Goal: Transaction & Acquisition: Purchase product/service

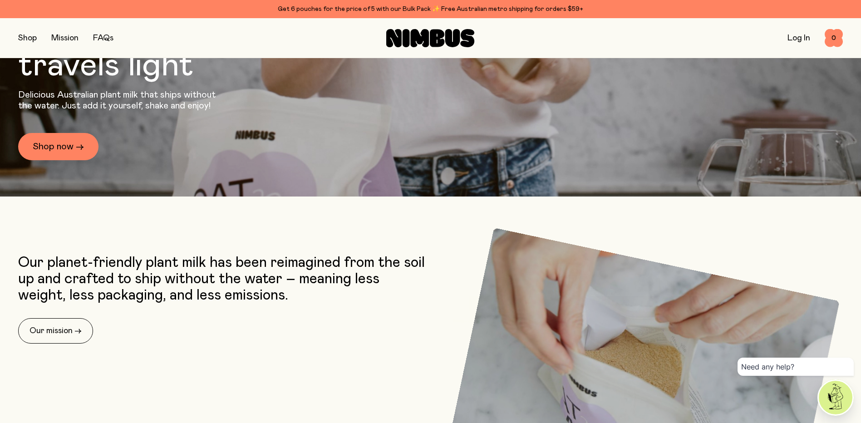
scroll to position [245, 0]
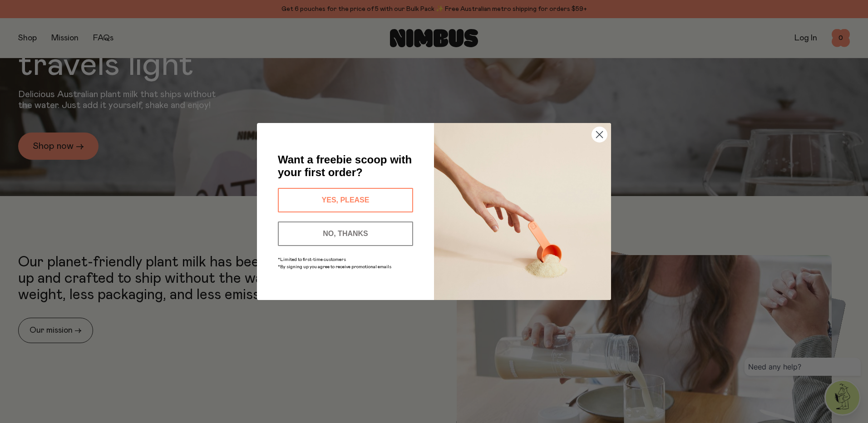
click at [383, 195] on button "YES, PLEASE" at bounding box center [345, 200] width 135 height 25
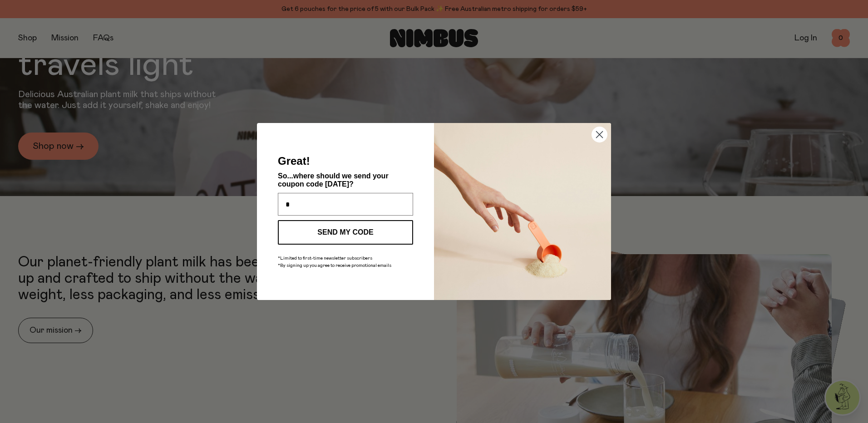
click at [286, 227] on button "SEND MY CODE" at bounding box center [345, 232] width 135 height 25
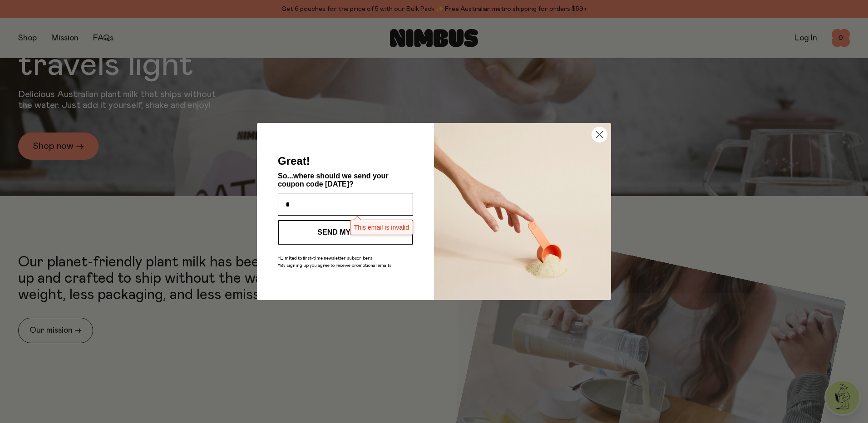
click at [305, 199] on input "*" at bounding box center [345, 204] width 135 height 23
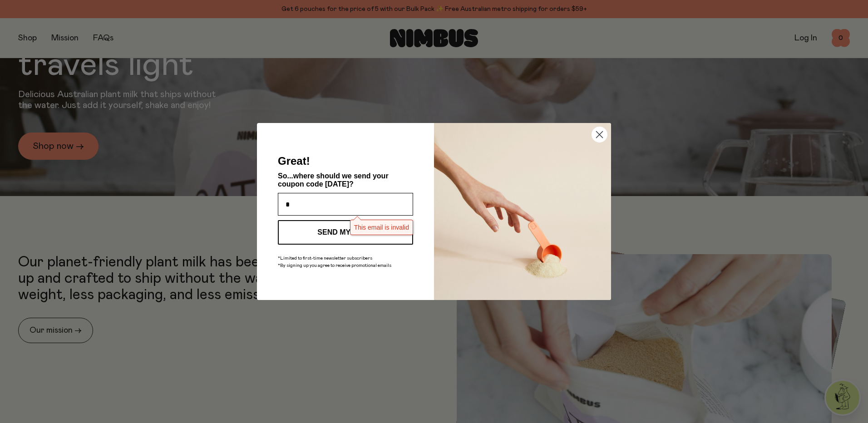
type input "**********"
click at [329, 231] on button "SEND MY CODE" at bounding box center [345, 232] width 135 height 25
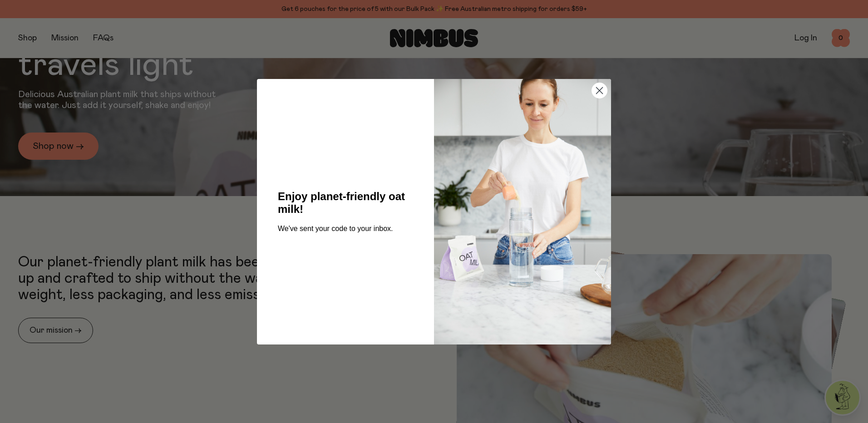
click at [605, 93] on circle "Close dialog" at bounding box center [599, 90] width 15 height 15
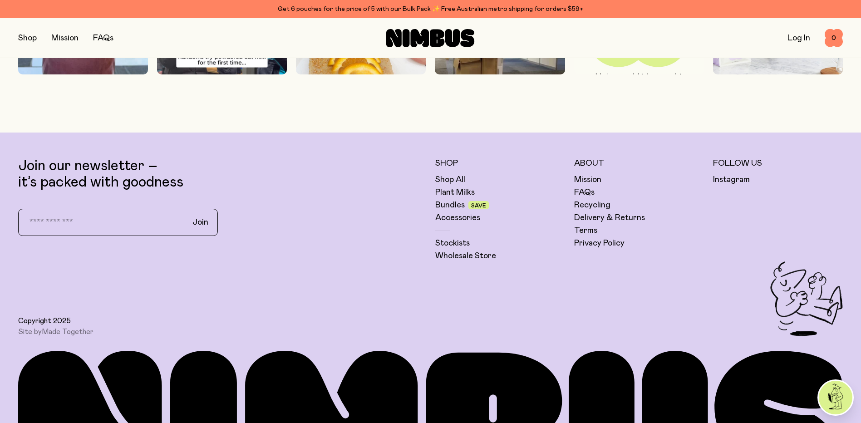
scroll to position [2996, 0]
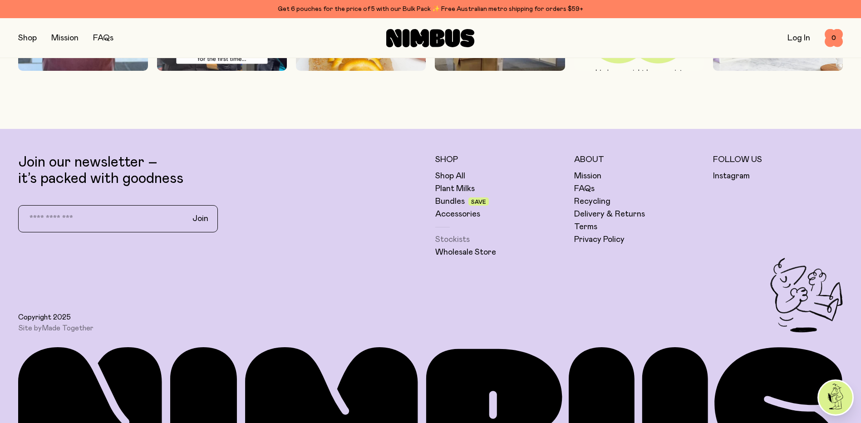
click at [461, 240] on link "Stockists" at bounding box center [452, 239] width 35 height 11
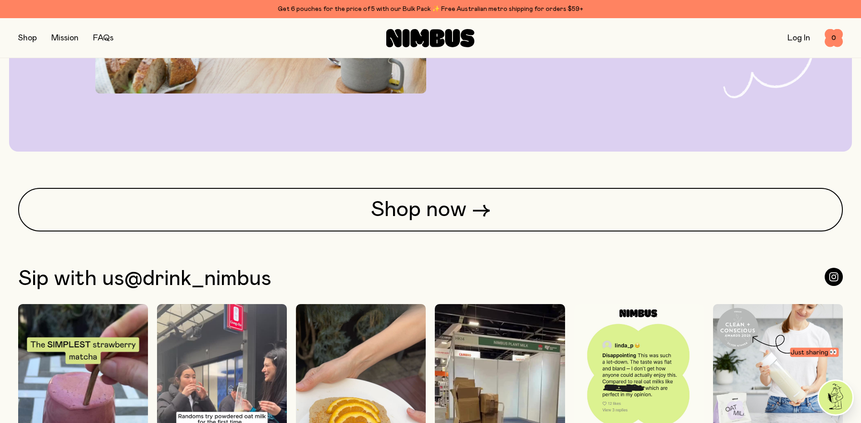
scroll to position [2724, 0]
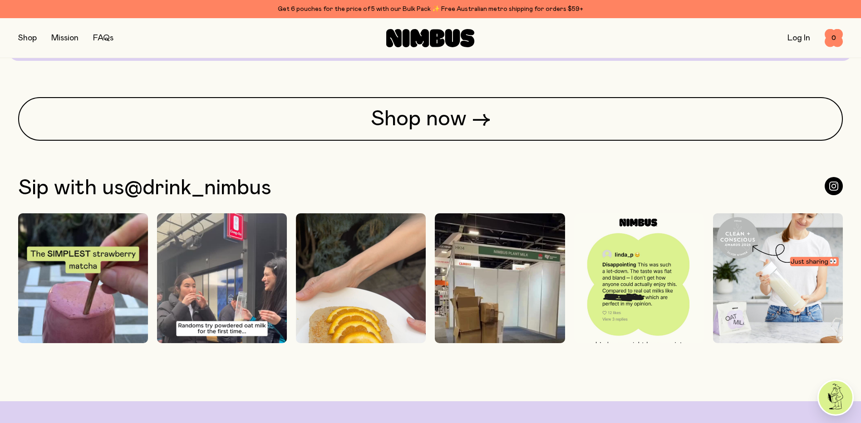
click at [635, 312] on img at bounding box center [639, 294] width 130 height 163
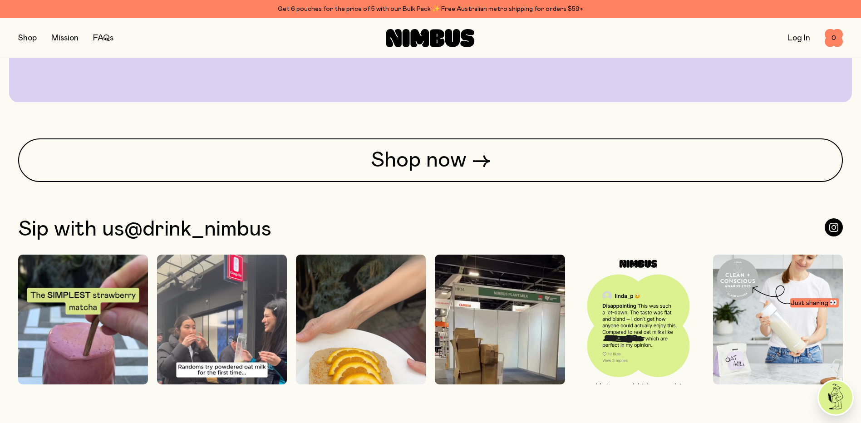
scroll to position [2769, 0]
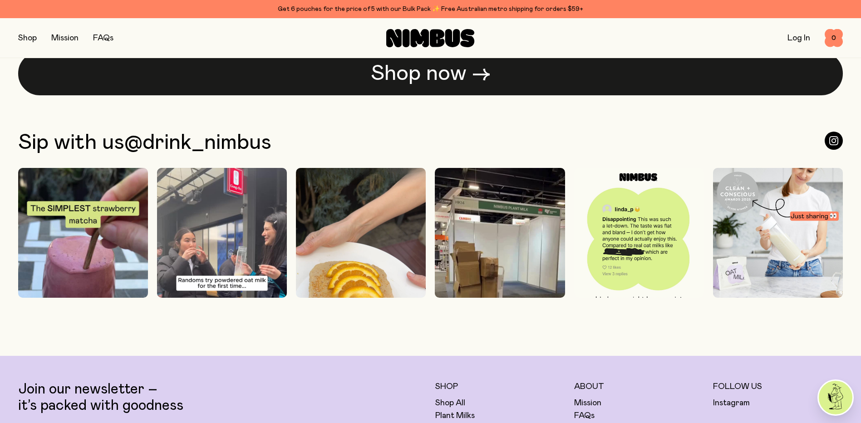
click at [375, 81] on link "Shop now →" at bounding box center [430, 74] width 825 height 44
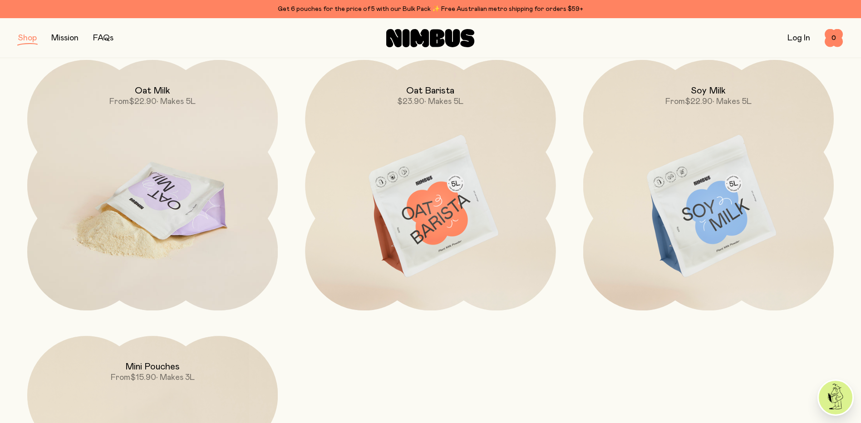
scroll to position [136, 0]
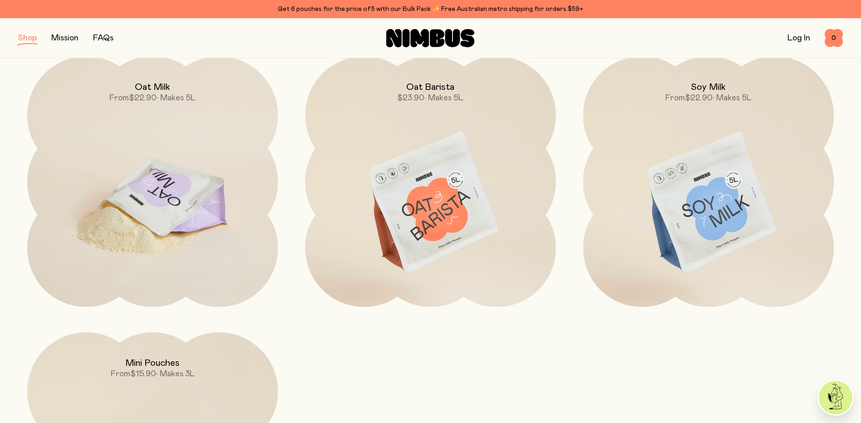
click at [159, 208] on img at bounding box center [152, 203] width 251 height 295
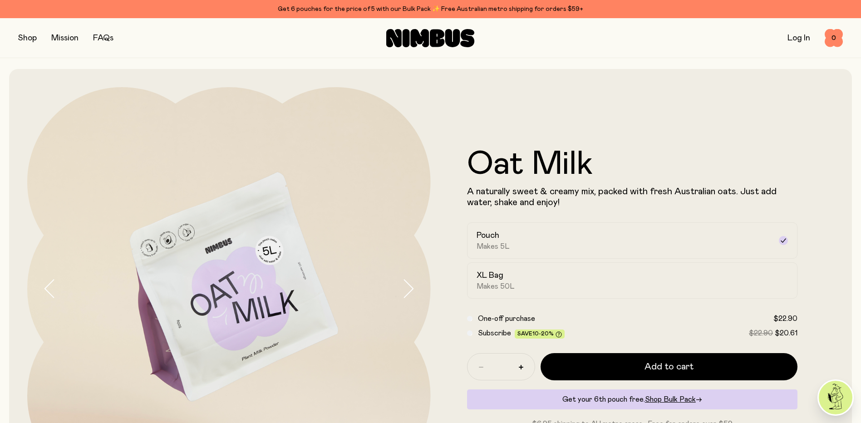
scroll to position [91, 0]
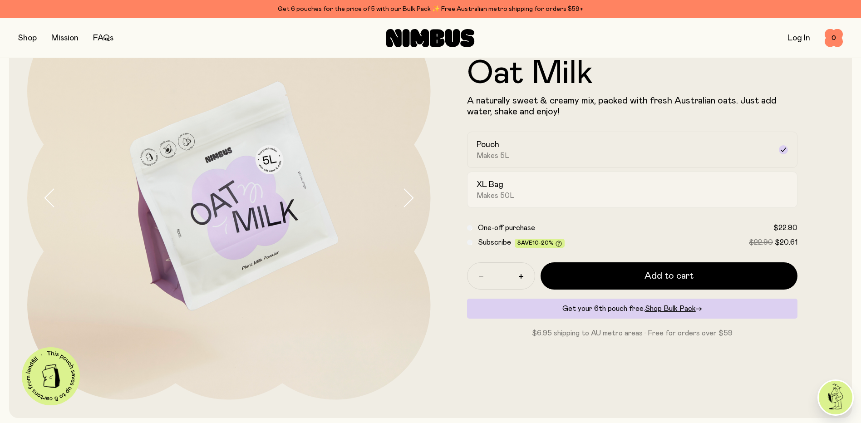
click at [508, 179] on div "XL Bag Makes 50L" at bounding box center [625, 189] width 296 height 21
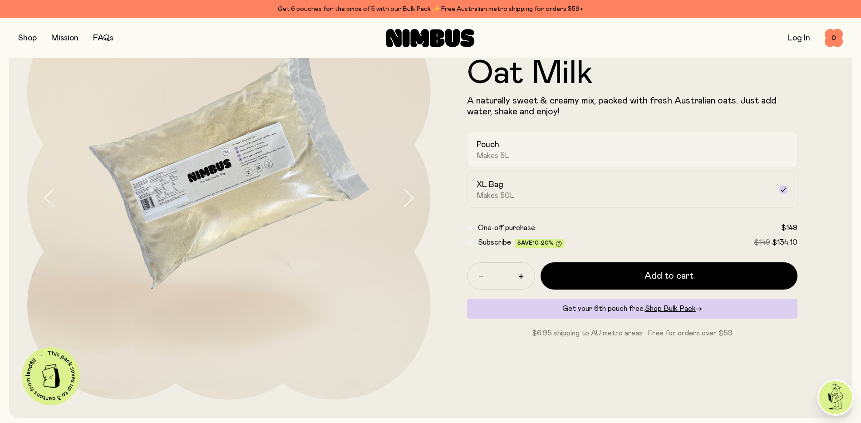
click at [512, 150] on div "Pouch Makes 5L" at bounding box center [625, 149] width 296 height 21
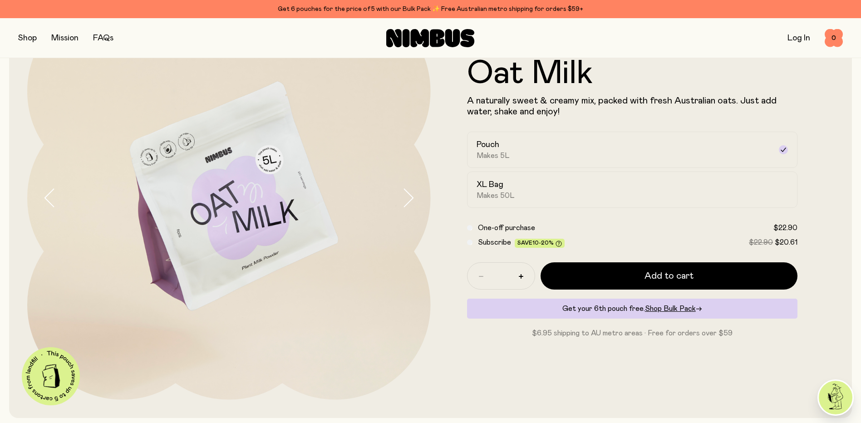
scroll to position [136, 0]
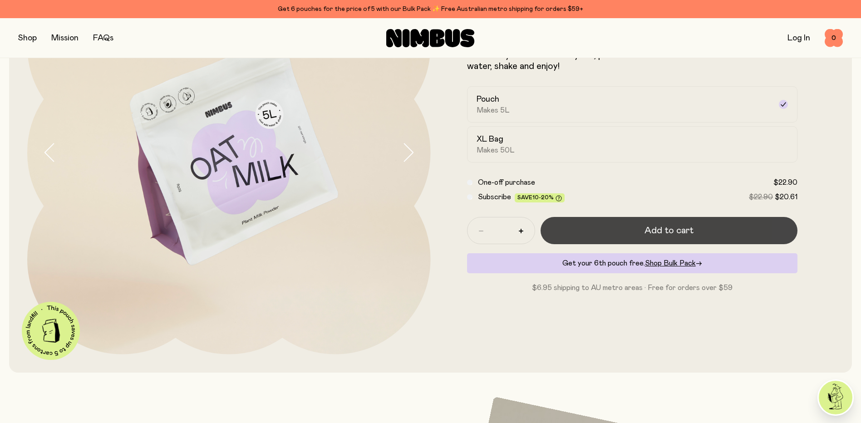
click at [593, 234] on button "Add to cart" at bounding box center [669, 230] width 257 height 27
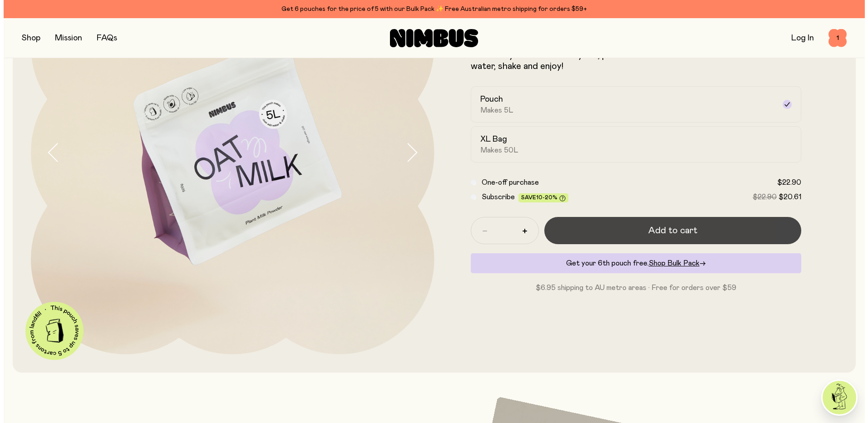
scroll to position [0, 0]
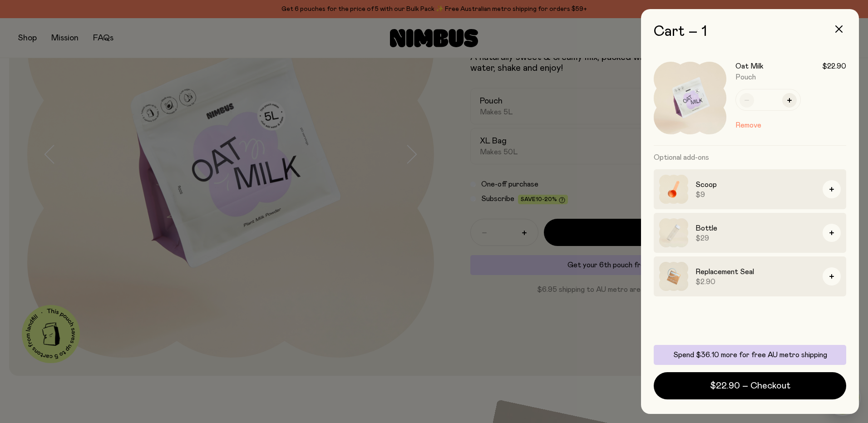
click at [482, 300] on div at bounding box center [434, 211] width 868 height 423
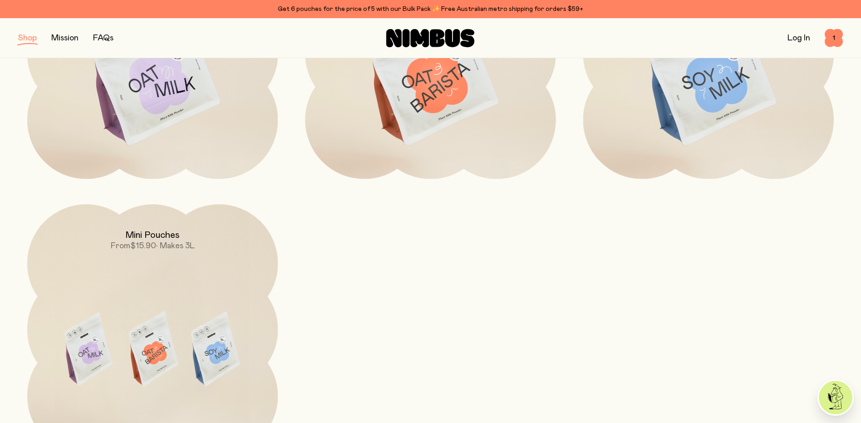
scroll to position [272, 0]
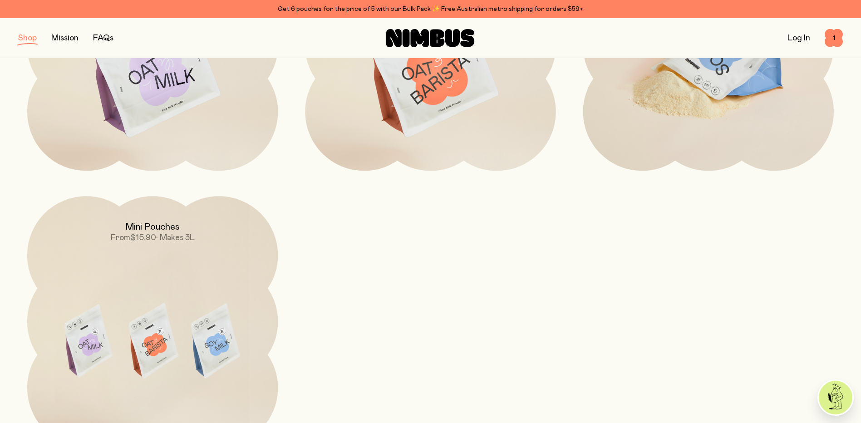
click at [668, 132] on img at bounding box center [708, 67] width 251 height 295
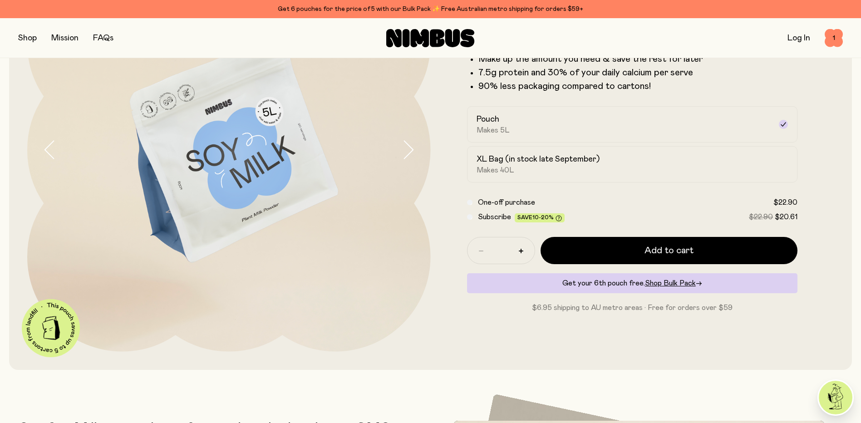
scroll to position [182, 0]
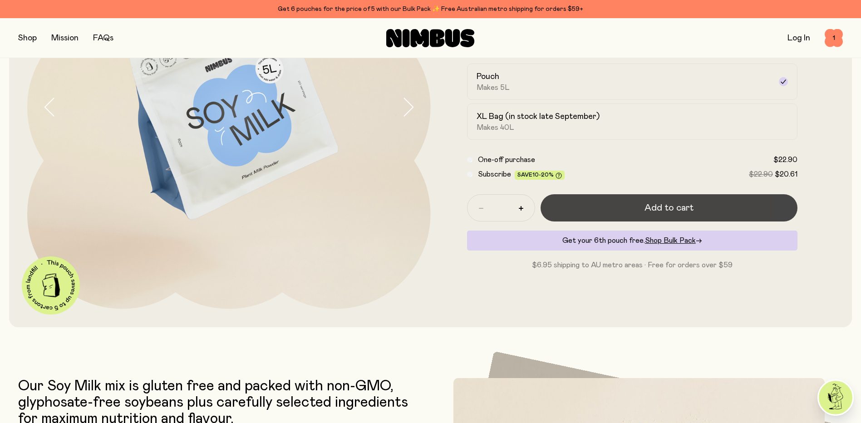
click at [584, 204] on button "Add to cart" at bounding box center [669, 207] width 257 height 27
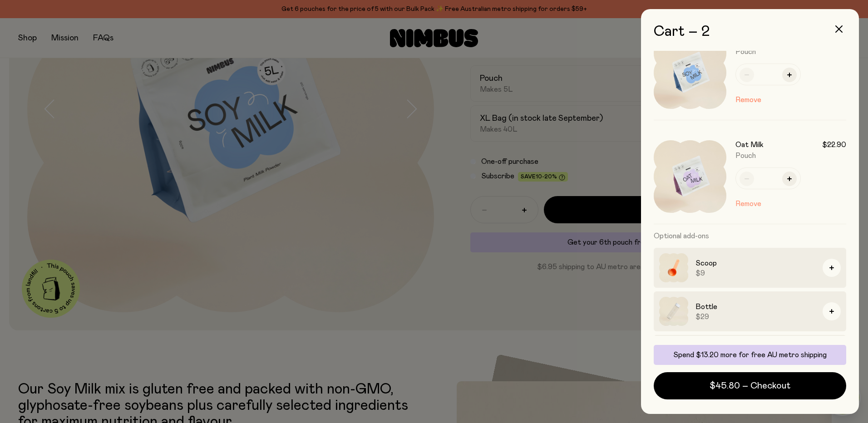
scroll to position [64, 0]
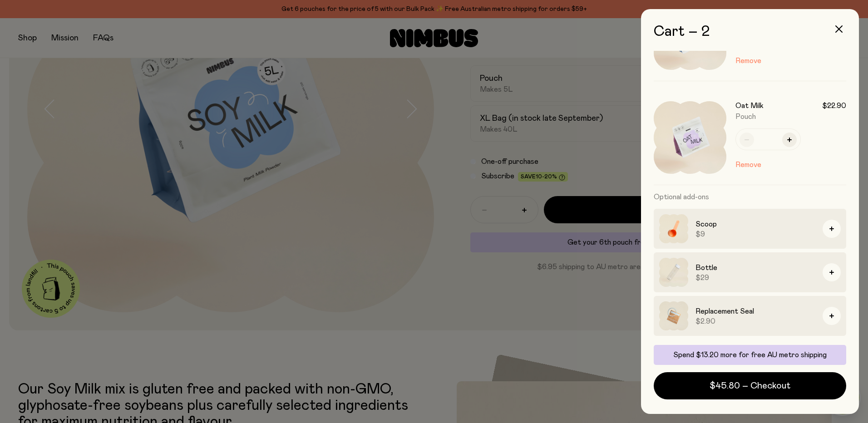
click at [393, 315] on div at bounding box center [434, 211] width 868 height 423
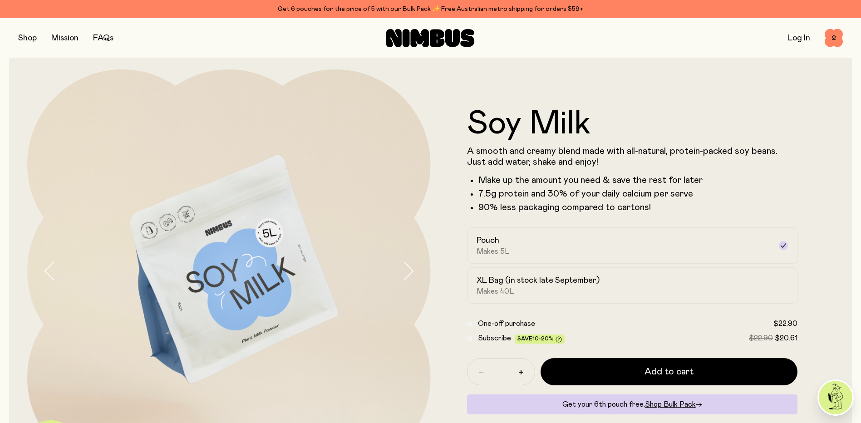
scroll to position [227, 0]
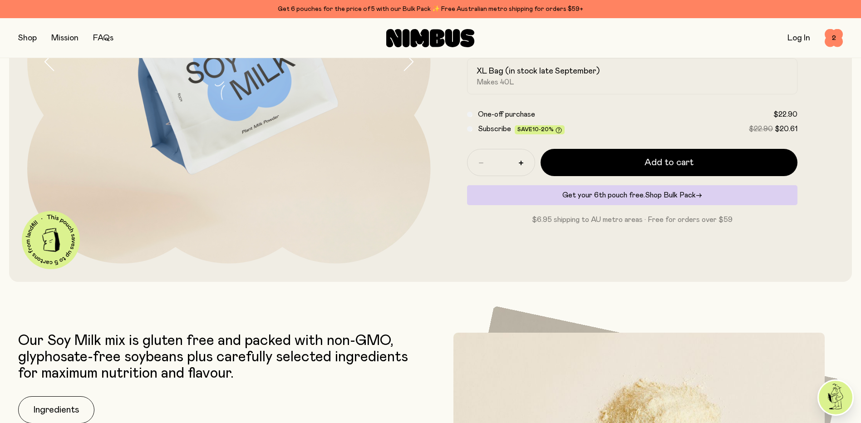
click at [669, 197] on span "Shop Bulk Pack" at bounding box center [670, 195] width 51 height 7
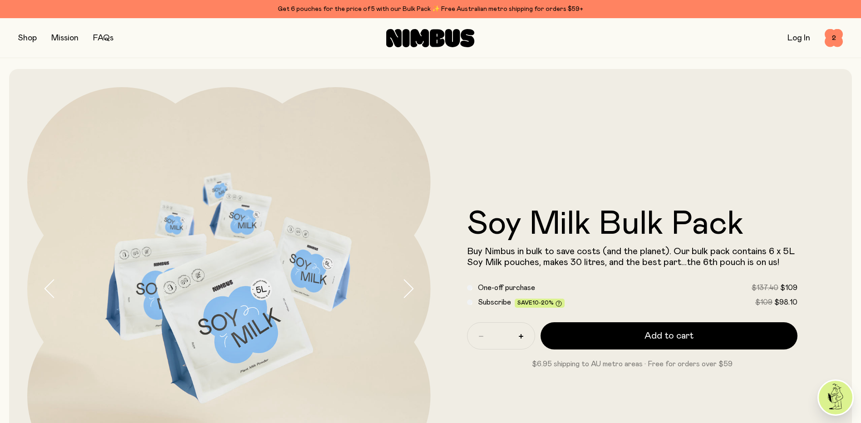
click at [27, 47] on div "Shop Mission FAQs Log In 2 2" at bounding box center [430, 37] width 825 height 39
click at [27, 38] on button "button" at bounding box center [27, 38] width 19 height 13
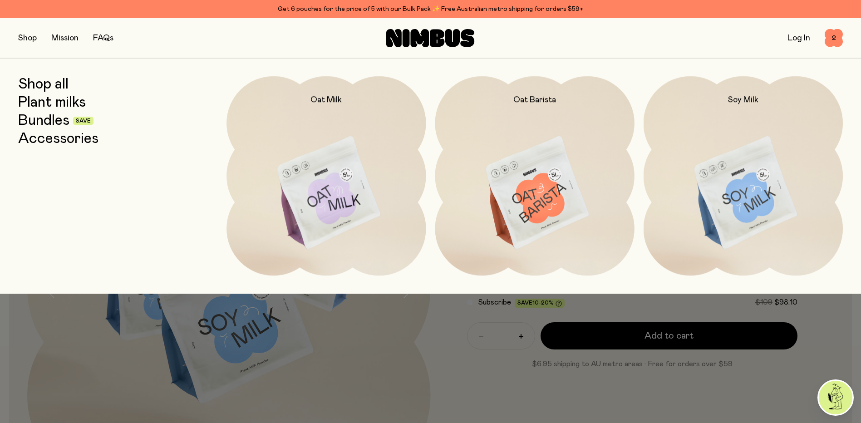
click at [45, 82] on link "Shop all" at bounding box center [43, 84] width 50 height 16
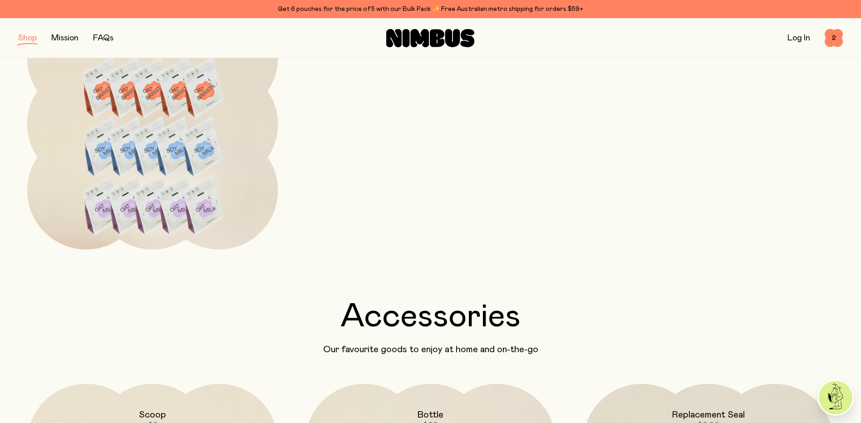
scroll to position [1317, 0]
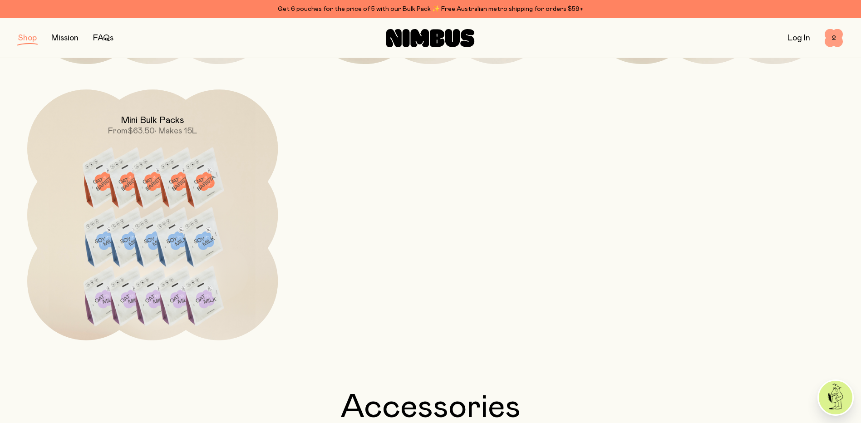
click at [839, 37] on span "2" at bounding box center [834, 38] width 18 height 18
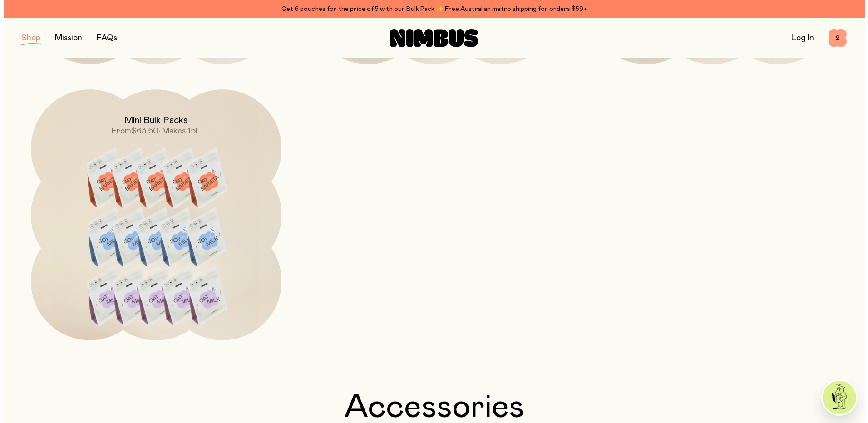
scroll to position [0, 0]
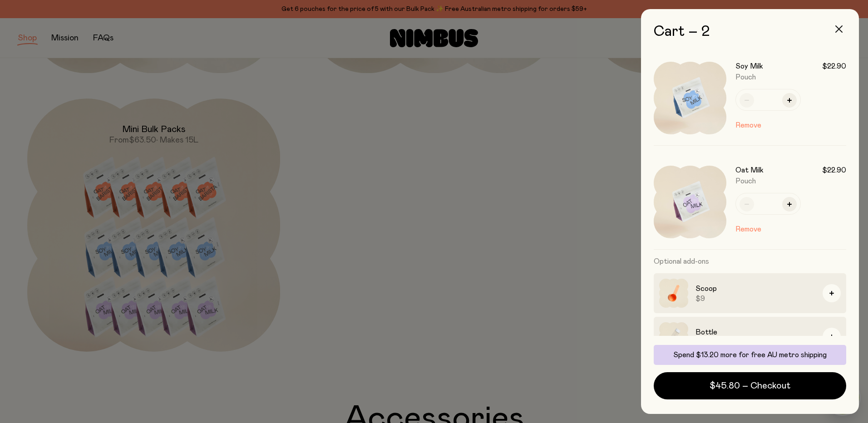
click at [842, 24] on button "button" at bounding box center [839, 29] width 22 height 22
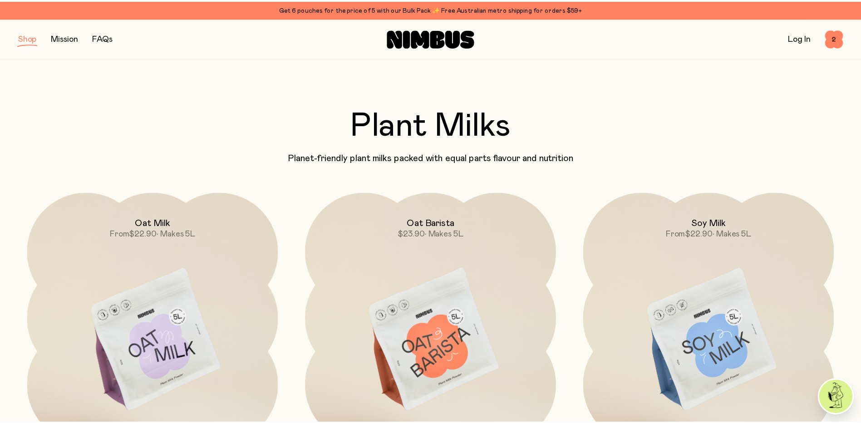
scroll to position [1317, 0]
